Goal: Transaction & Acquisition: Purchase product/service

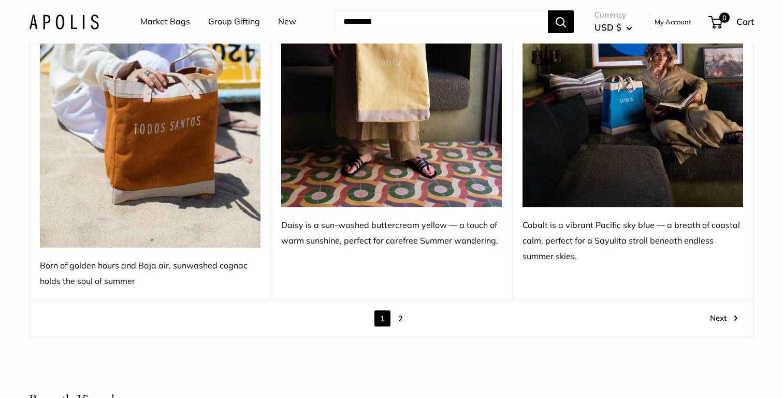
scroll to position [6064, 0]
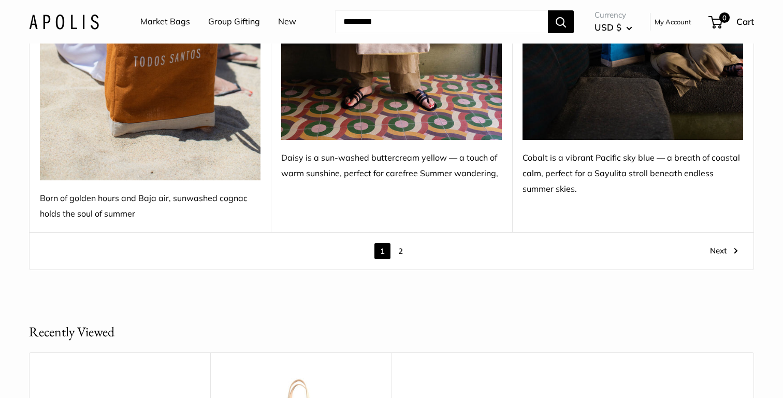
click at [401, 243] on link "2" at bounding box center [400, 251] width 16 height 16
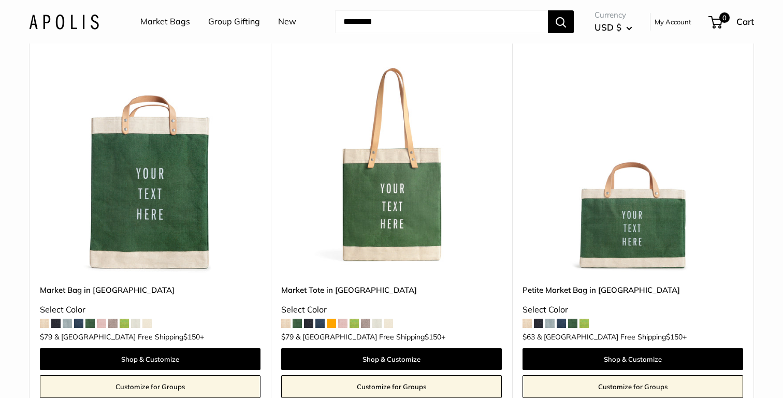
click at [0, 0] on img at bounding box center [0, 0] width 0 height 0
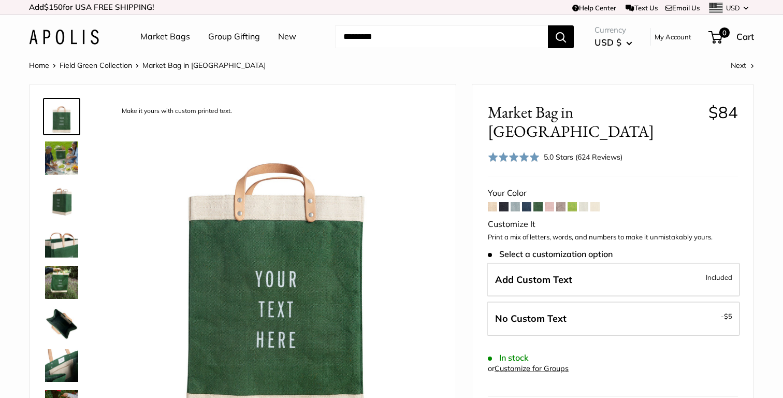
click at [73, 167] on img at bounding box center [61, 157] width 33 height 33
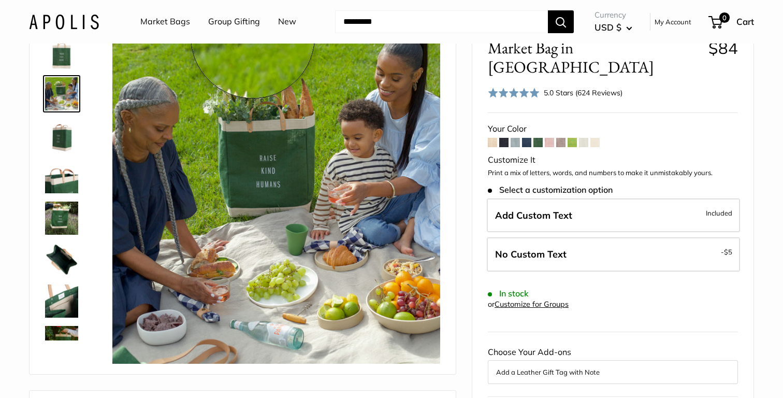
scroll to position [63, 0]
